Goal: Information Seeking & Learning: Learn about a topic

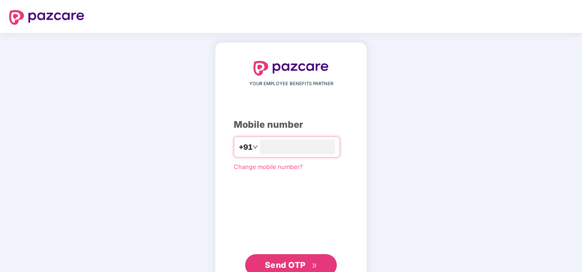
type input "**********"
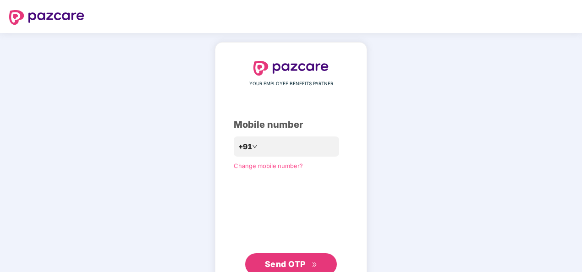
click at [490, 91] on div "**********" at bounding box center [291, 168] width 582 height 270
click at [296, 257] on button "Send OTP" at bounding box center [291, 264] width 92 height 22
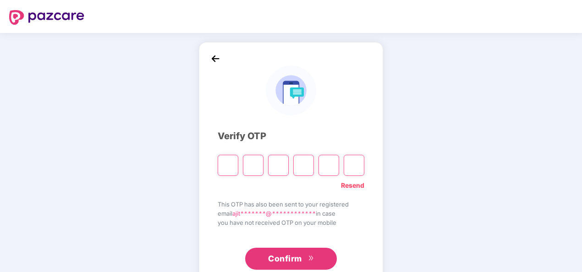
type input "*"
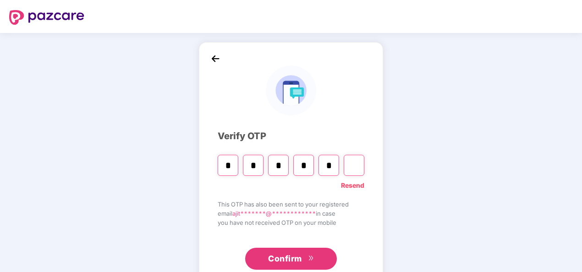
type input "*"
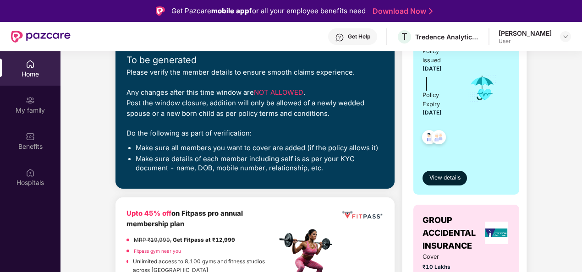
scroll to position [161, 0]
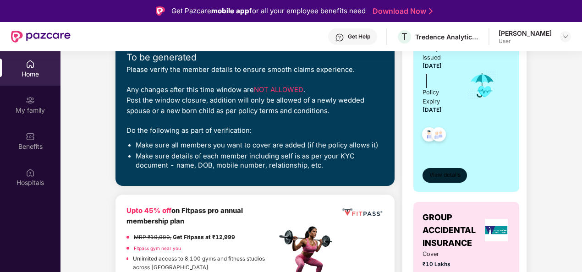
click at [439, 176] on span "View details" at bounding box center [444, 175] width 31 height 9
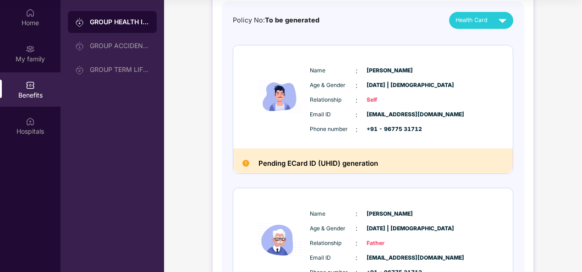
scroll to position [65, 0]
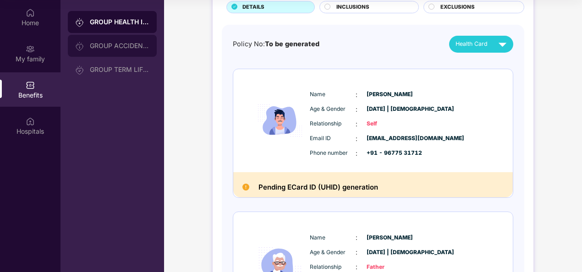
click at [123, 45] on div "GROUP ACCIDENTAL INSURANCE" at bounding box center [120, 45] width 60 height 7
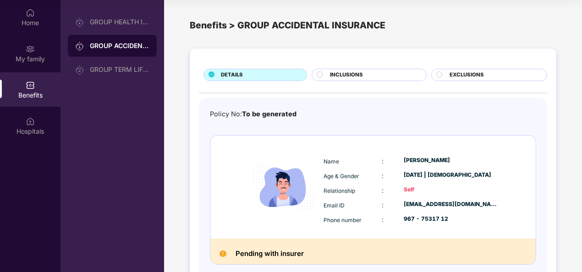
click at [360, 69] on div "INCLUSIONS" at bounding box center [369, 75] width 115 height 12
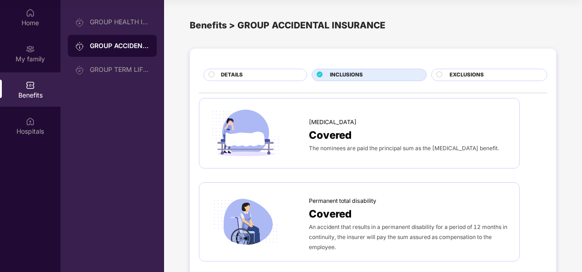
click at [463, 73] on span "EXCLUSIONS" at bounding box center [467, 75] width 34 height 8
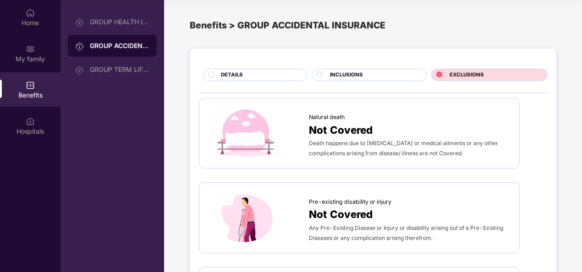
click at [378, 69] on div "INCLUSIONS" at bounding box center [369, 75] width 115 height 12
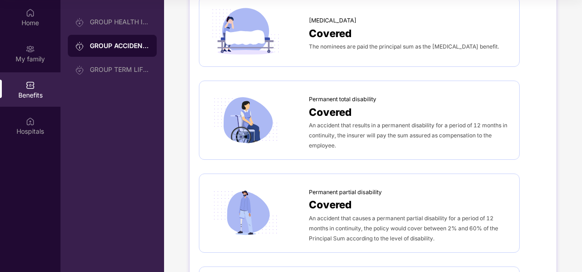
scroll to position [202, 0]
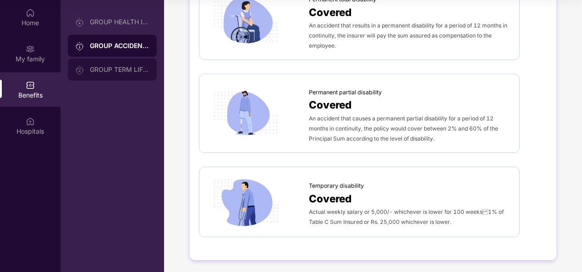
click at [99, 68] on div "GROUP TERM LIFE INSURANCE" at bounding box center [120, 69] width 60 height 7
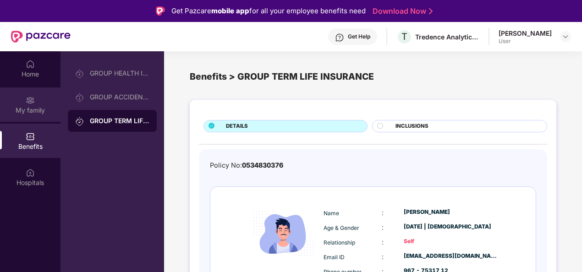
click at [37, 99] on div "My family" at bounding box center [30, 105] width 60 height 34
